Goal: Task Accomplishment & Management: Manage account settings

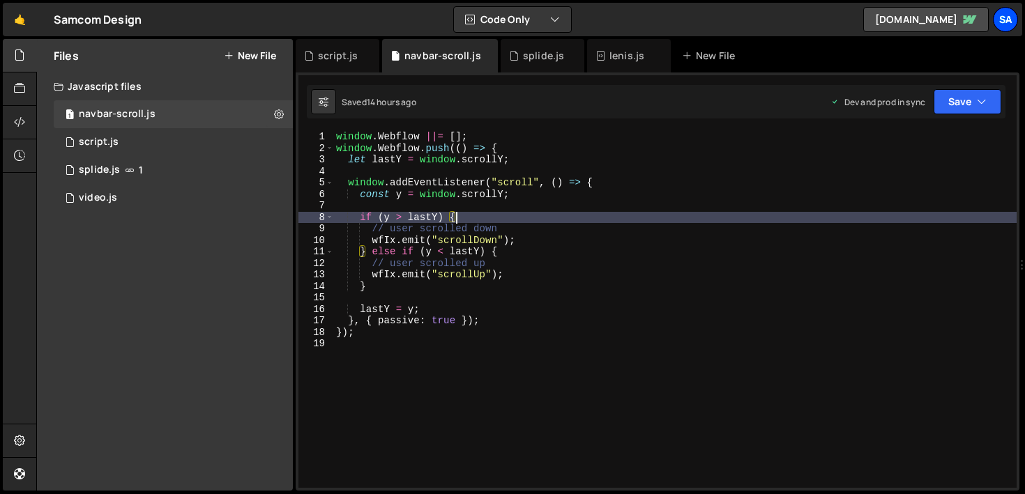
click at [1007, 24] on div "SA" at bounding box center [1005, 19] width 25 height 25
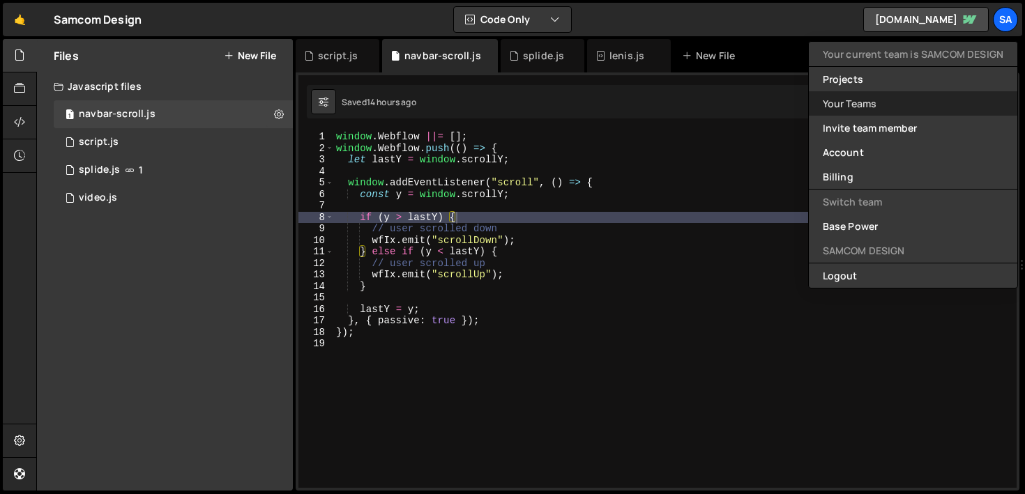
click at [902, 105] on link "Your Teams" at bounding box center [913, 103] width 208 height 24
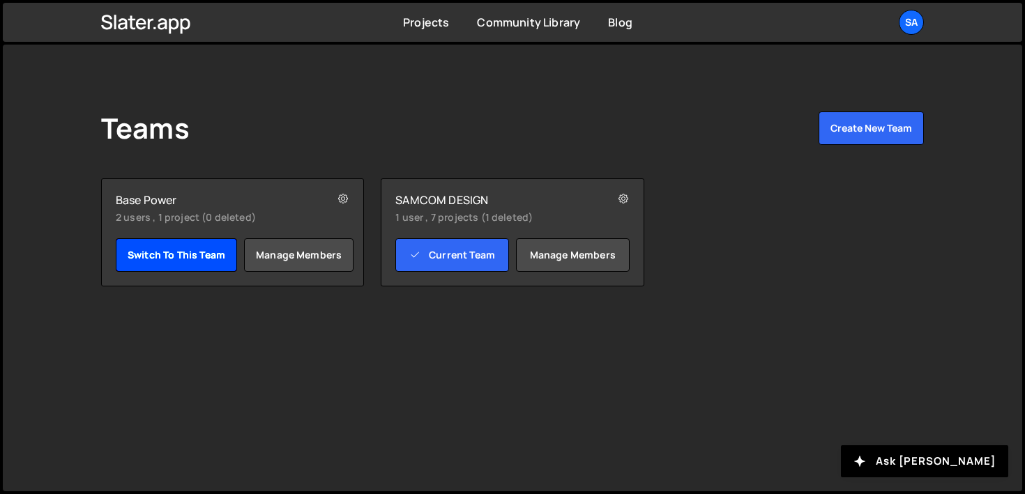
click at [164, 250] on link "Switch to this team" at bounding box center [176, 254] width 121 height 33
